Goal: Task Accomplishment & Management: Manage account settings

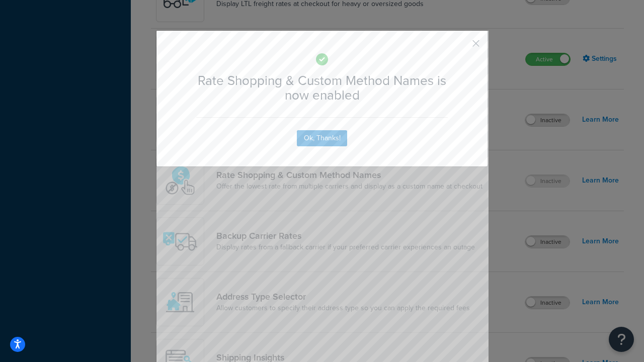
click at [461, 46] on button "button" at bounding box center [461, 47] width 3 height 3
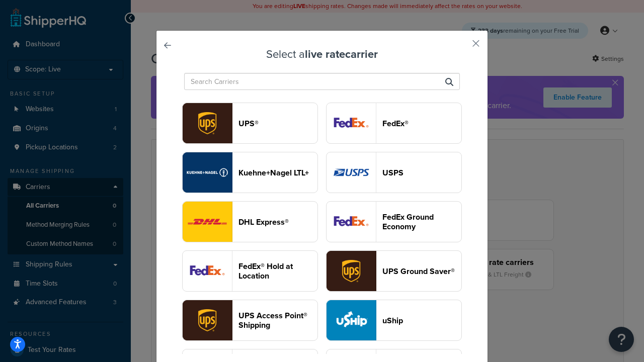
click at [394, 173] on header "USPS" at bounding box center [422, 173] width 79 height 10
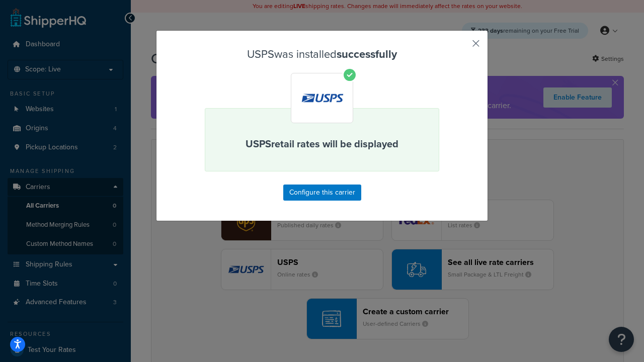
click at [461, 47] on button "button" at bounding box center [461, 47] width 3 height 3
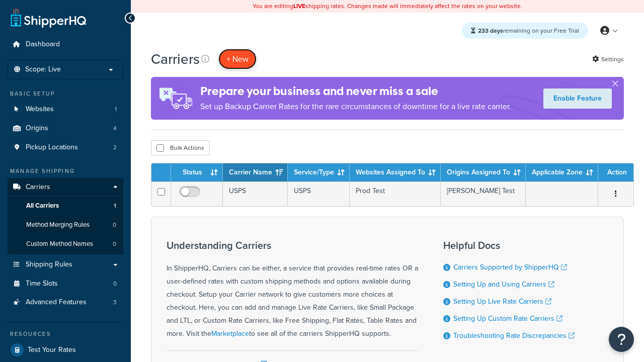
click at [238, 59] on button "+ New" at bounding box center [237, 59] width 38 height 21
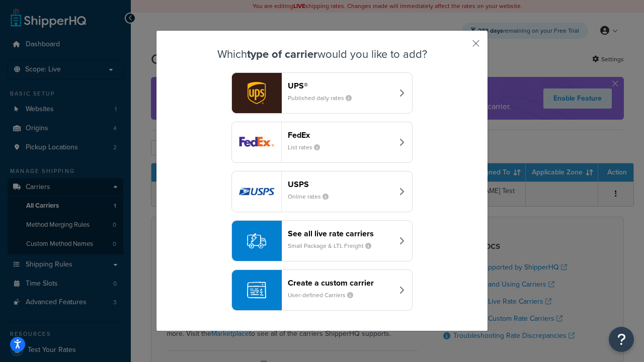
click at [322, 241] on div "See all live rate carriers Small Package & LTL Freight" at bounding box center [340, 241] width 105 height 24
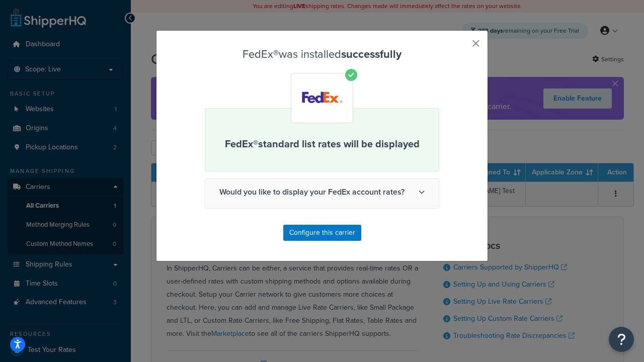
click at [461, 47] on button "button" at bounding box center [461, 47] width 3 height 3
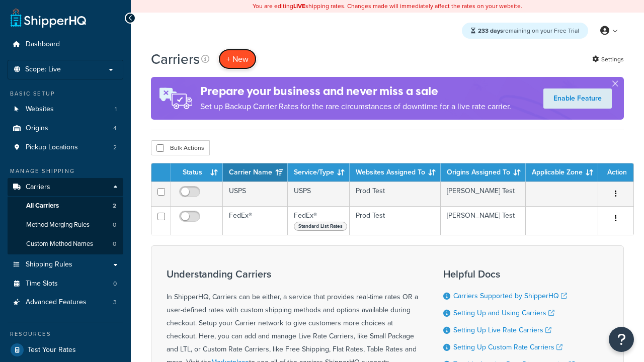
click at [238, 59] on button "+ New" at bounding box center [237, 59] width 38 height 21
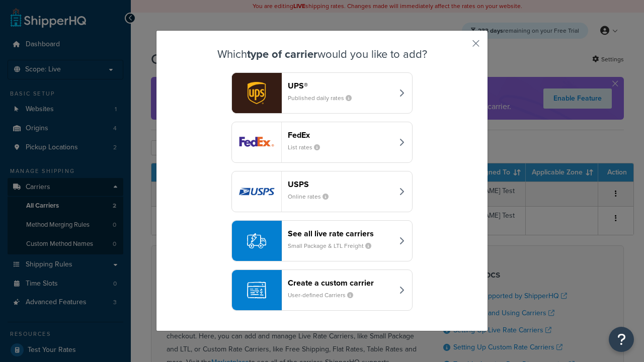
click at [322, 241] on div "See all live rate carriers Small Package & LTL Freight" at bounding box center [340, 241] width 105 height 24
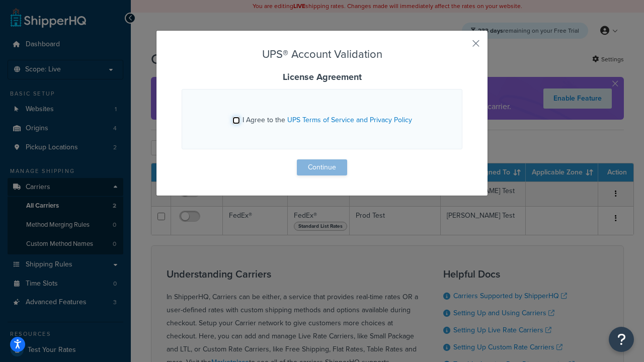
click at [236, 120] on input "I Agree to the UPS Terms of Service and Privacy Policy" at bounding box center [237, 121] width 8 height 8
checkbox input "true"
click at [322, 168] on button "Continue" at bounding box center [322, 168] width 50 height 16
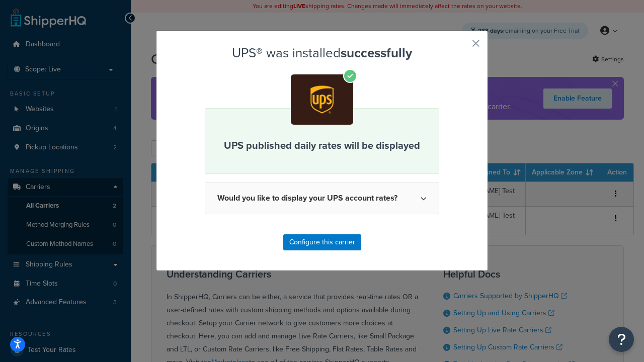
click at [461, 47] on button "button" at bounding box center [461, 47] width 3 height 3
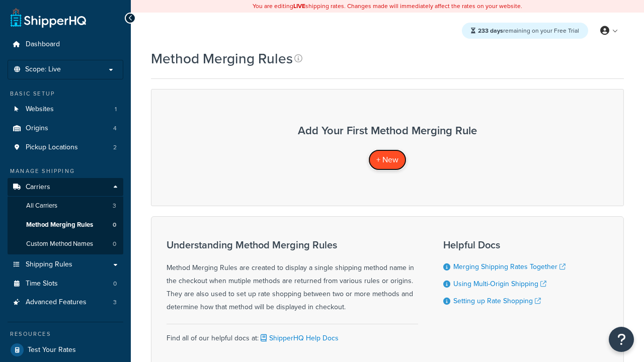
click at [388, 160] on span "+ New" at bounding box center [388, 160] width 22 height 12
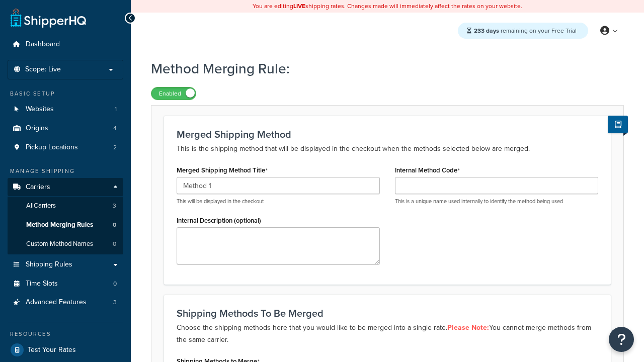
type input "Method 1"
type input "001"
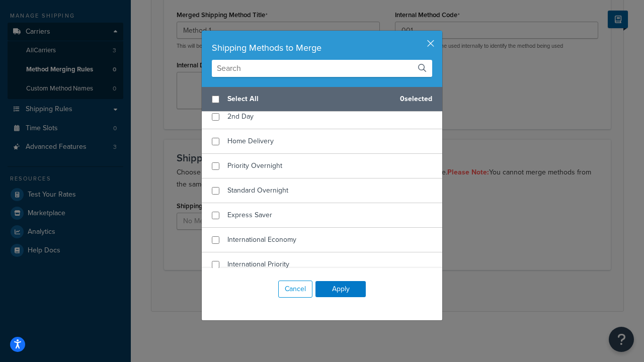
click at [239, 97] on span "Ground" at bounding box center [240, 92] width 24 height 11
checkbox input "true"
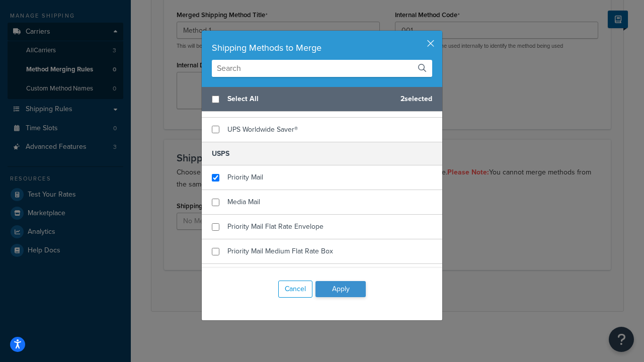
click at [341, 289] on button "Apply" at bounding box center [341, 289] width 50 height 16
click at [382, 291] on button "Save" at bounding box center [382, 291] width 27 height 16
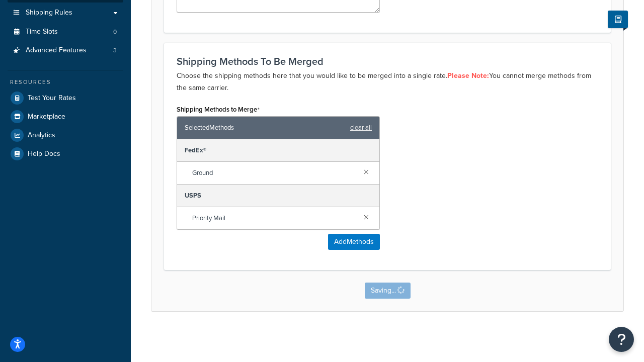
scroll to position [0, 0]
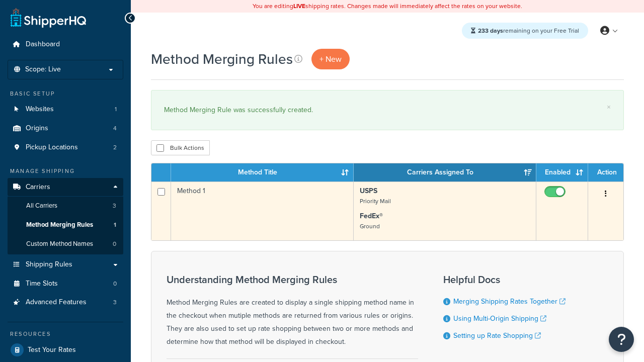
click at [606, 195] on icon "button" at bounding box center [606, 193] width 2 height 7
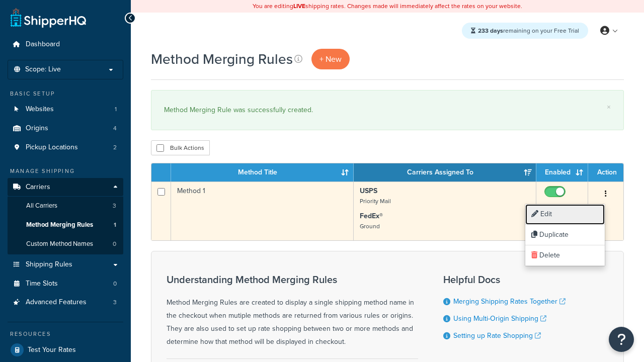
click at [565, 214] on link "Edit" at bounding box center [566, 214] width 80 height 21
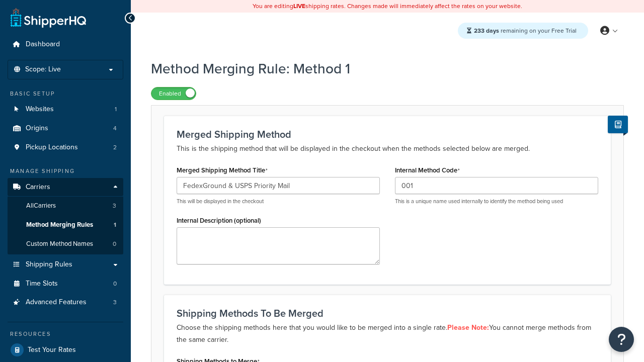
type input "FedexGround & USPS Priority Mail"
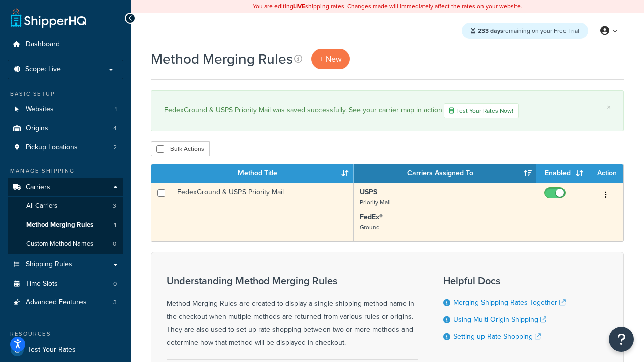
click at [606, 196] on icon "button" at bounding box center [606, 194] width 2 height 7
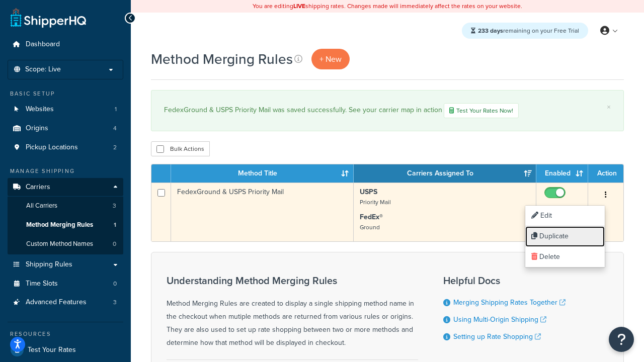
click at [565, 237] on link "Duplicate" at bounding box center [566, 237] width 80 height 21
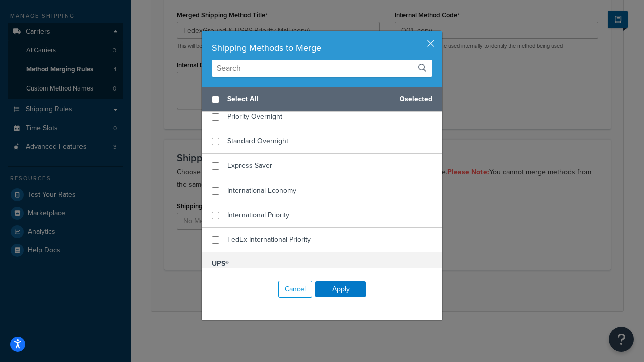
click at [251, 97] on span "Home Delivery" at bounding box center [251, 92] width 46 height 11
checkbox input "true"
click at [249, 283] on span "UPS® Ground" at bounding box center [249, 288] width 42 height 11
checkbox input "true"
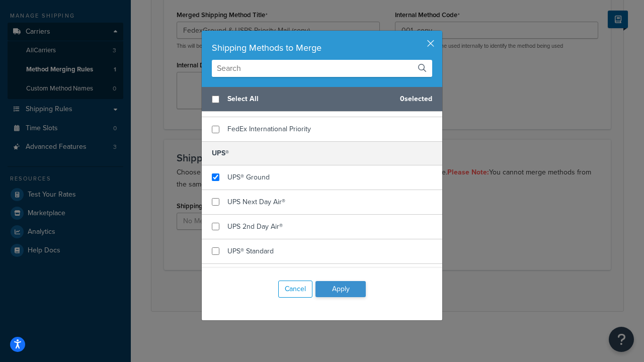
click at [341, 289] on button "Apply" at bounding box center [341, 289] width 50 height 16
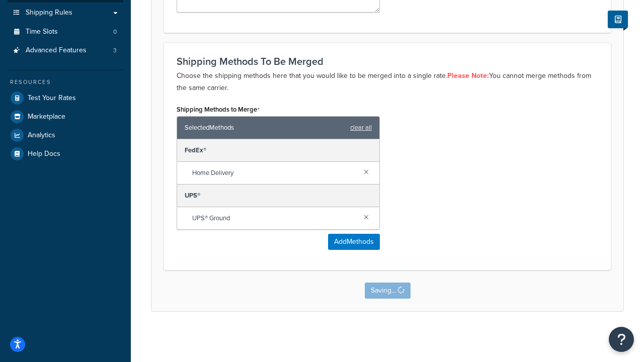
scroll to position [0, 0]
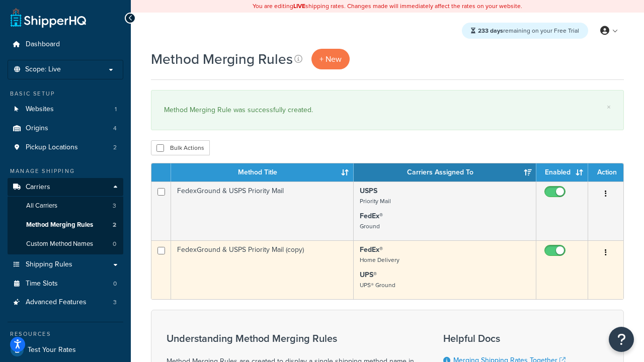
click at [606, 254] on icon "button" at bounding box center [606, 252] width 2 height 7
click at [0, 0] on link "Delete" at bounding box center [0, 0] width 0 height 0
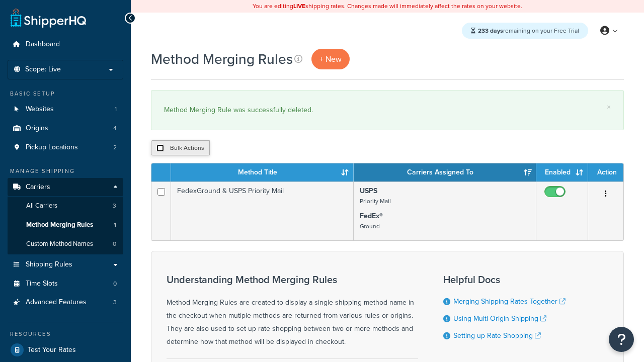
click at [160, 149] on input "checkbox" at bounding box center [161, 148] width 8 height 8
checkbox input "true"
click at [0, 0] on button "Delete" at bounding box center [0, 0] width 0 height 0
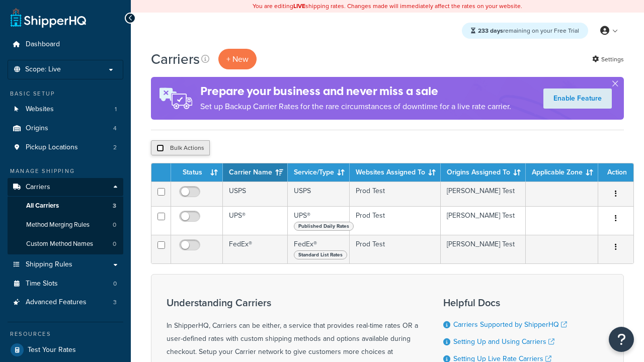
click at [160, 149] on input "checkbox" at bounding box center [161, 148] width 8 height 8
checkbox input "true"
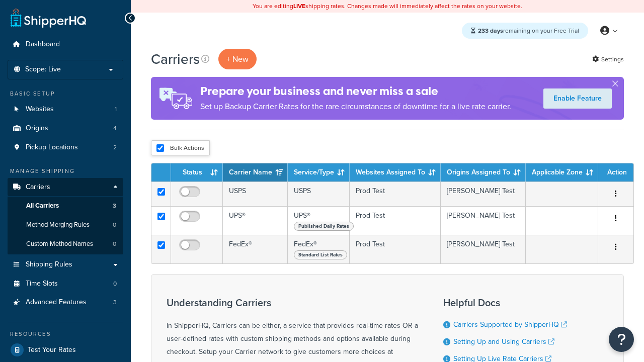
click at [0, 0] on button "Delete" at bounding box center [0, 0] width 0 height 0
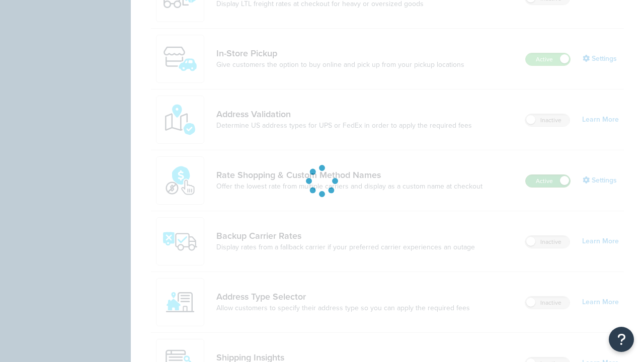
click at [548, 175] on label "Active" at bounding box center [548, 181] width 44 height 12
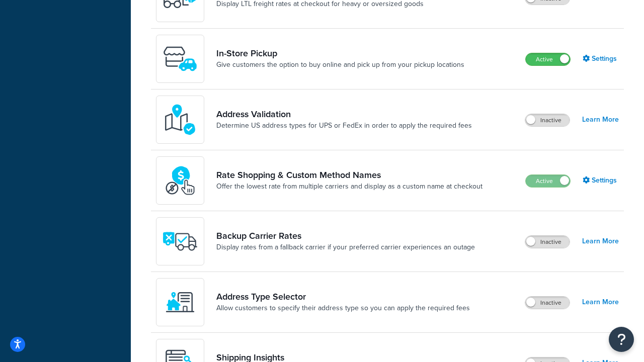
scroll to position [623, 0]
